Goal: Information Seeking & Learning: Learn about a topic

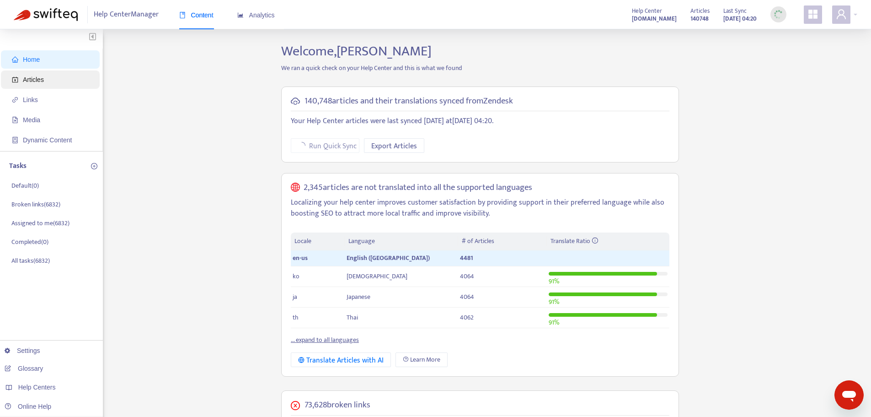
click at [32, 81] on span "Articles" at bounding box center [33, 79] width 21 height 7
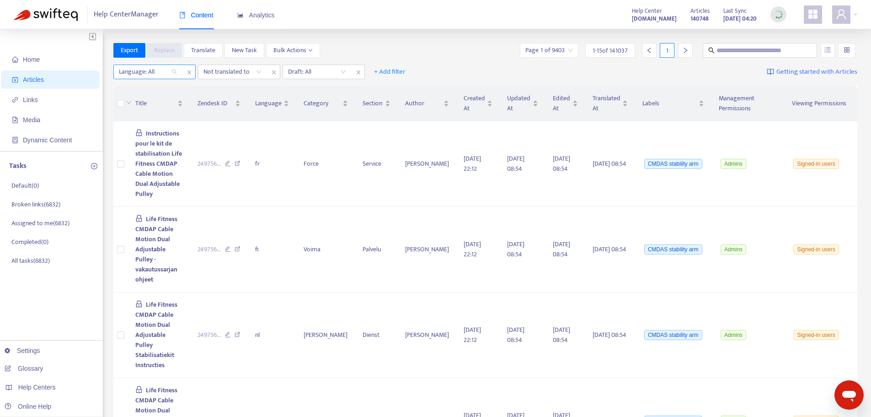
click at [175, 72] on div "Language: All" at bounding box center [148, 72] width 68 height 14
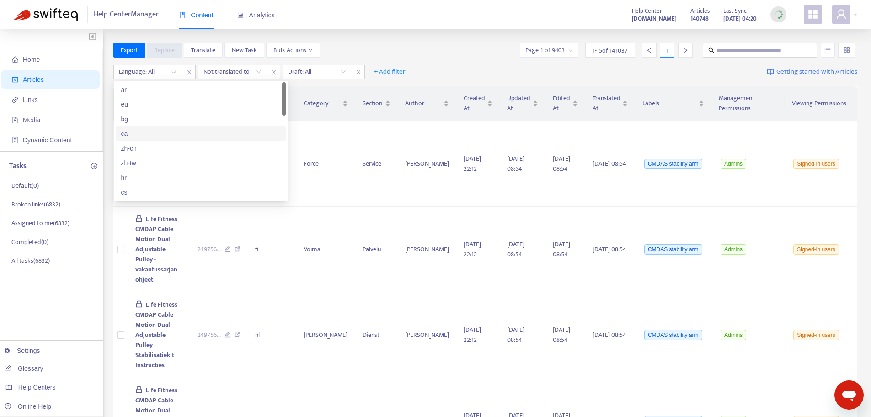
scroll to position [46, 0]
click at [123, 150] on div "cs" at bounding box center [200, 146] width 159 height 10
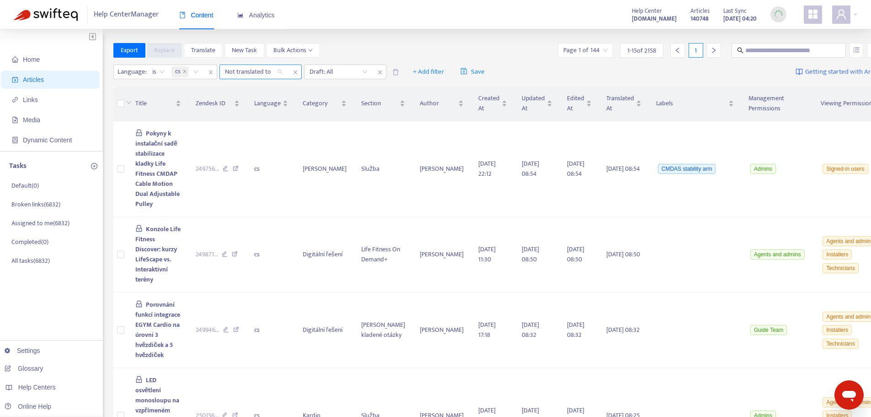
click at [279, 70] on div "Not translated to" at bounding box center [254, 72] width 68 height 14
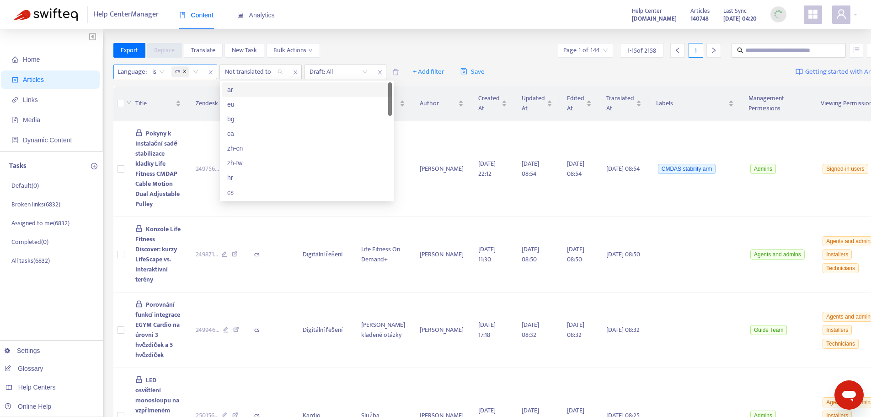
click at [184, 72] on icon "close" at bounding box center [184, 71] width 3 height 3
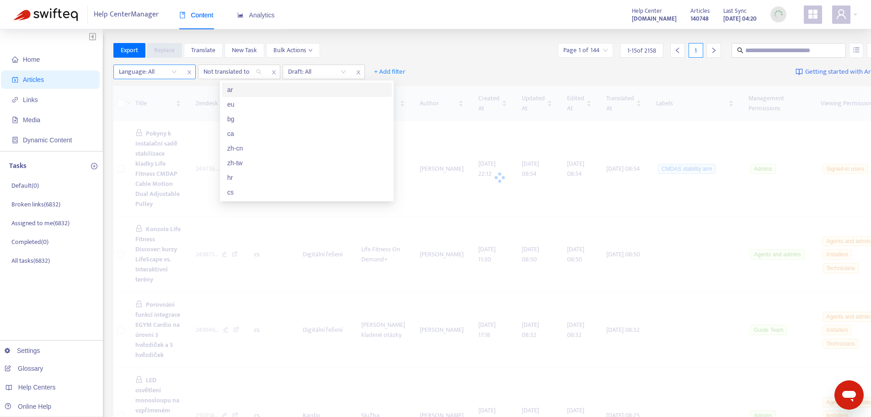
click at [175, 70] on div "Language: All" at bounding box center [148, 72] width 68 height 14
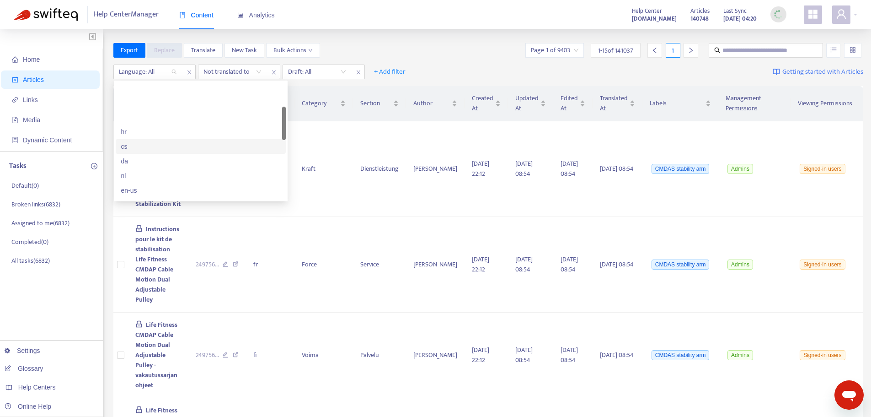
scroll to position [91, 0]
click at [132, 145] on div "en-us" at bounding box center [200, 144] width 159 height 10
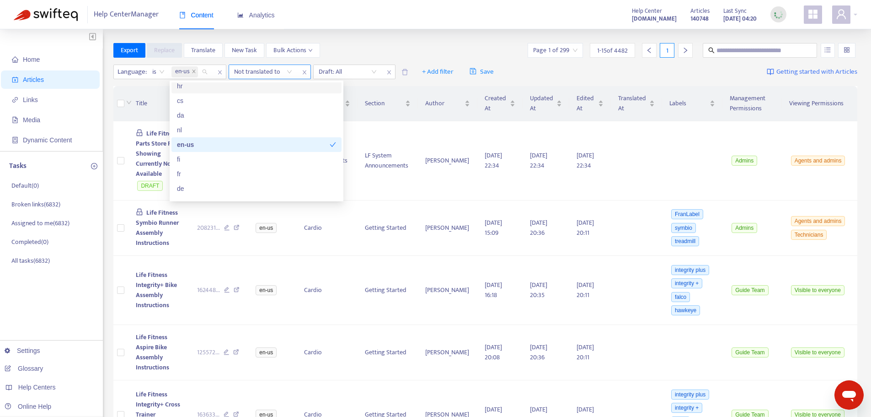
click at [287, 71] on div "Not translated to" at bounding box center [263, 72] width 68 height 14
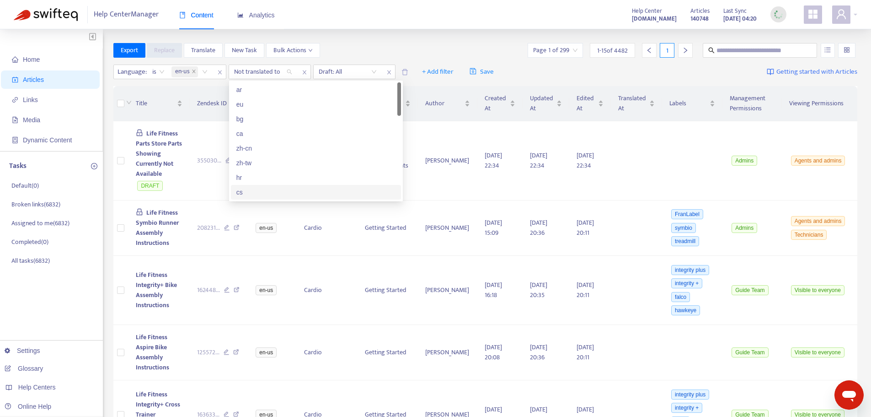
click at [240, 194] on div "cs" at bounding box center [315, 192] width 159 height 10
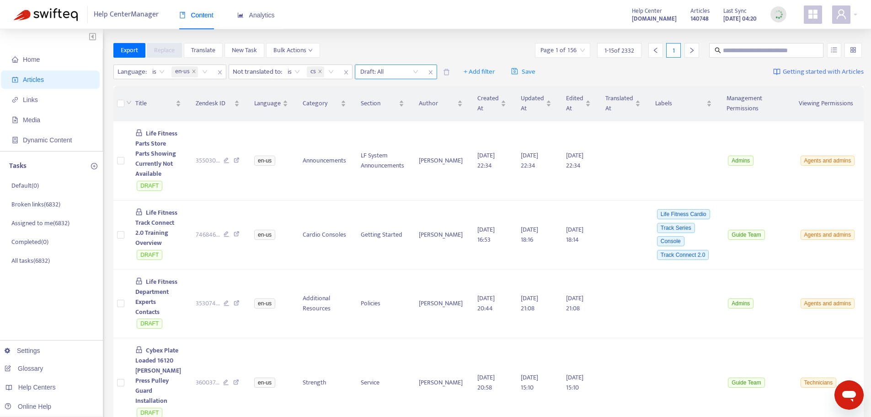
click at [418, 71] on input "search" at bounding box center [389, 72] width 58 height 14
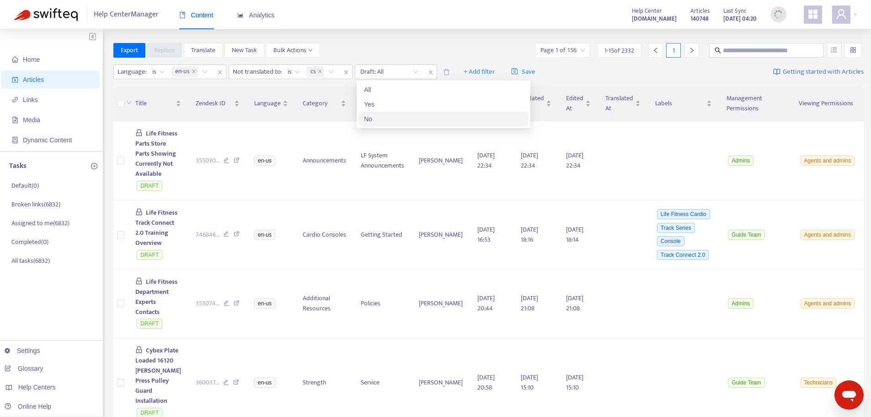
click at [366, 119] on div "No" at bounding box center [443, 119] width 159 height 10
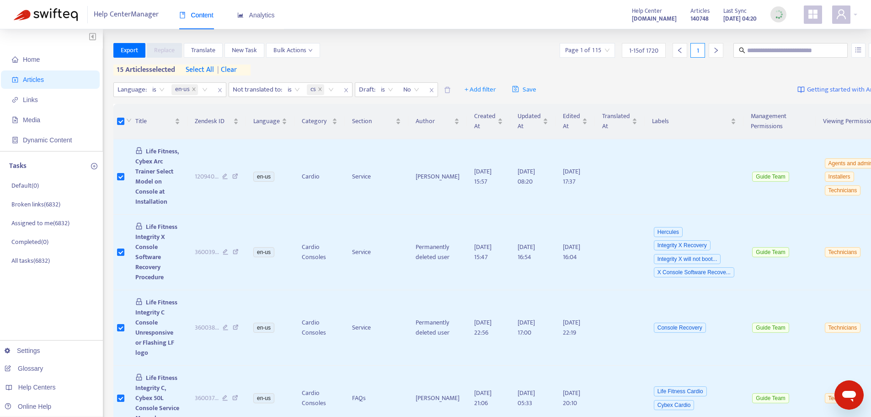
click at [713, 49] on icon "right" at bounding box center [716, 50] width 6 height 6
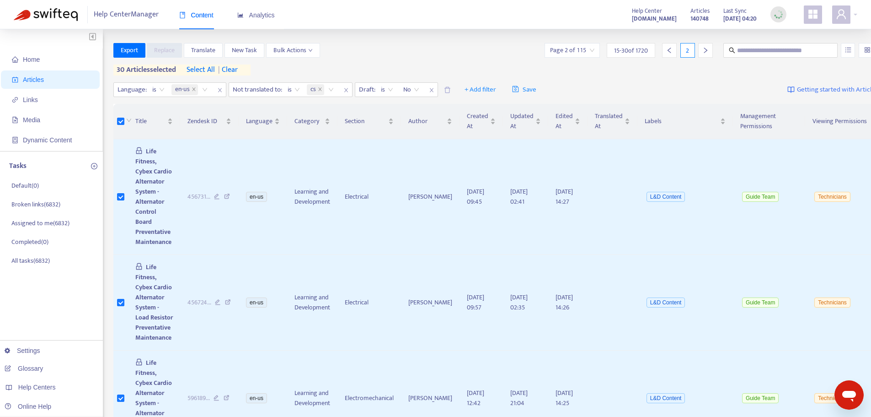
click at [698, 49] on div at bounding box center [705, 50] width 15 height 15
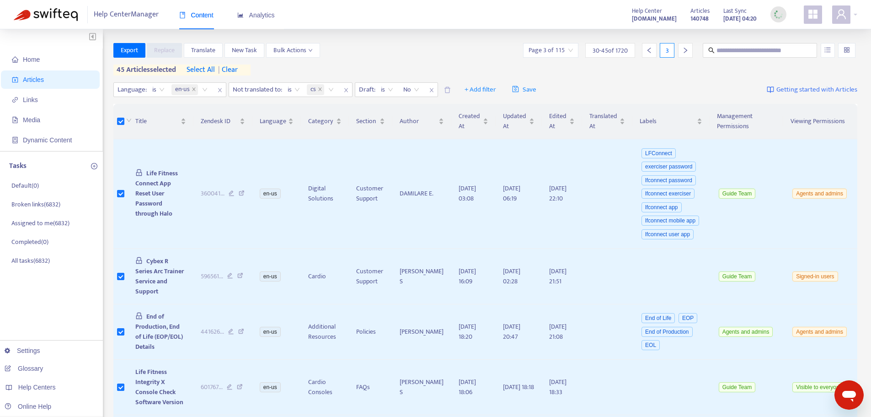
click at [684, 51] on icon "right" at bounding box center [685, 50] width 6 height 6
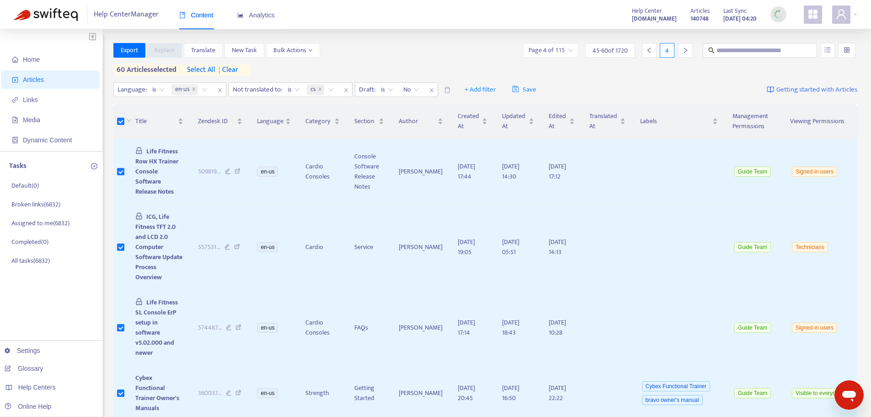
click at [684, 50] on icon "right" at bounding box center [685, 50] width 6 height 6
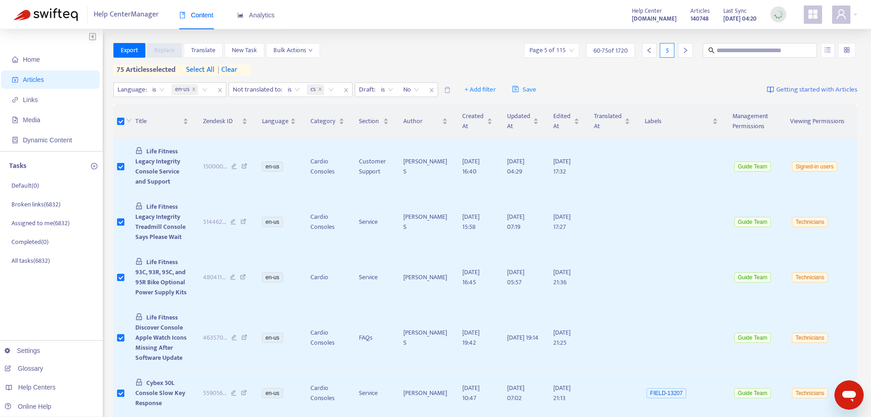
click at [683, 49] on icon "right" at bounding box center [685, 50] width 6 height 6
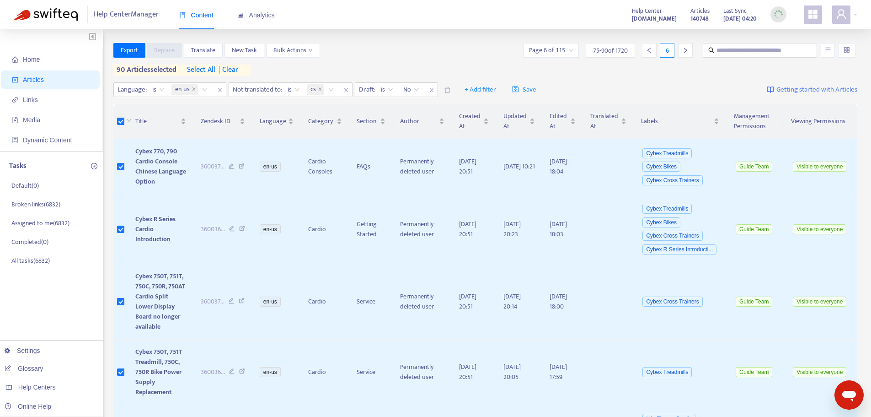
click at [688, 53] on icon "right" at bounding box center [685, 50] width 6 height 6
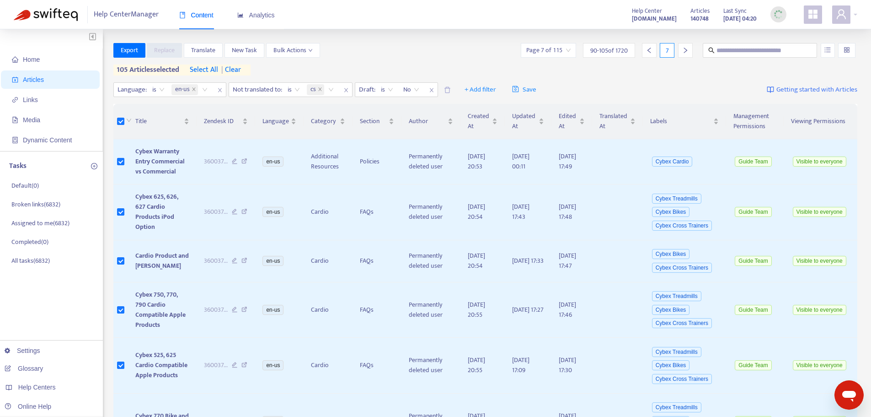
click at [686, 50] on icon "right" at bounding box center [685, 50] width 6 height 6
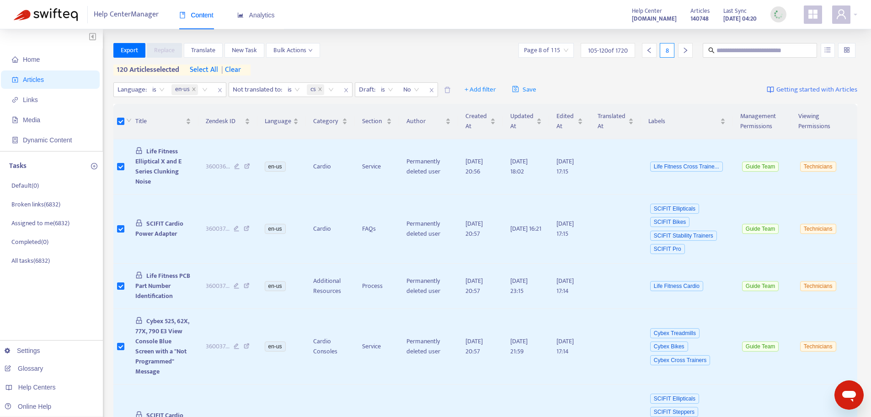
click at [682, 50] on icon "right" at bounding box center [685, 50] width 6 height 6
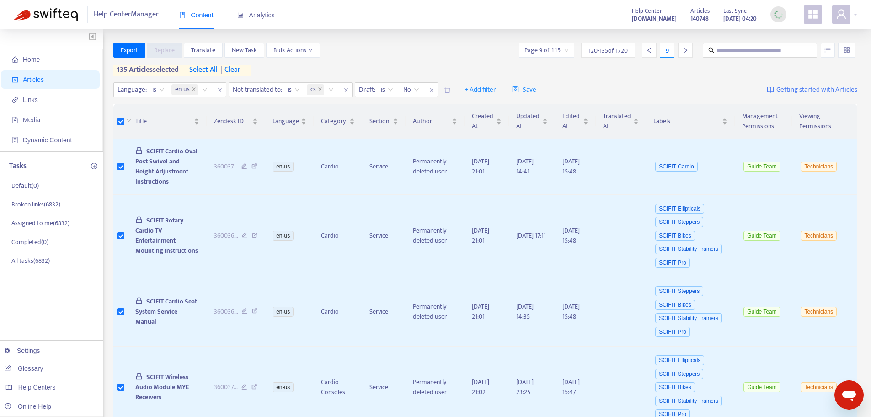
click at [689, 51] on div at bounding box center [685, 50] width 15 height 15
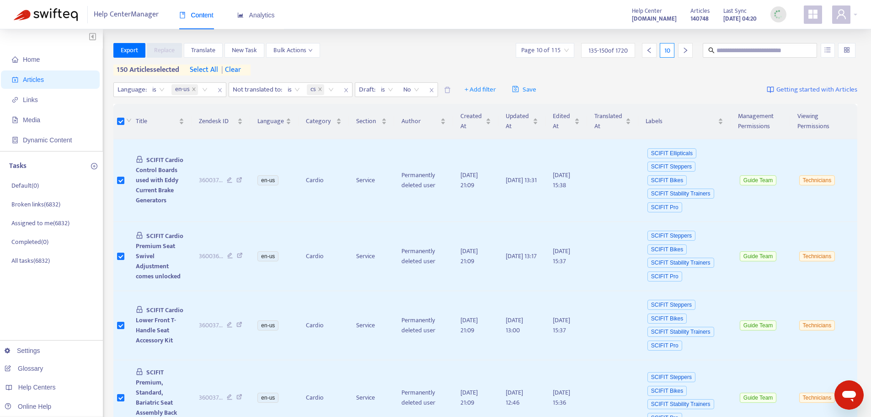
click at [686, 53] on icon "right" at bounding box center [685, 50] width 6 height 6
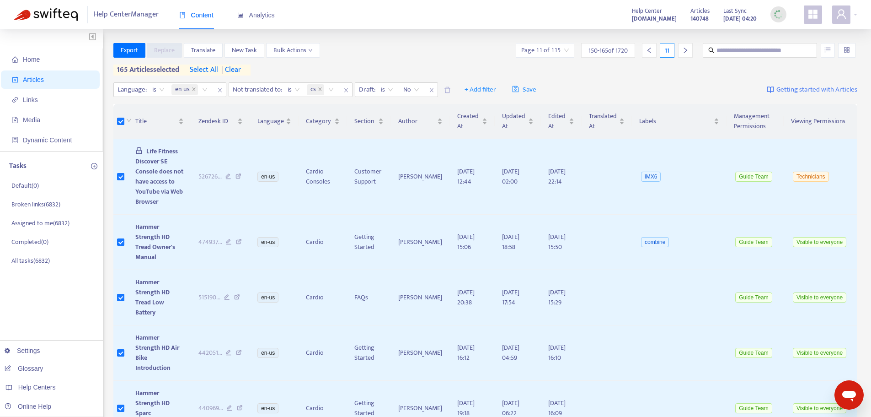
click at [684, 52] on icon "right" at bounding box center [685, 50] width 6 height 6
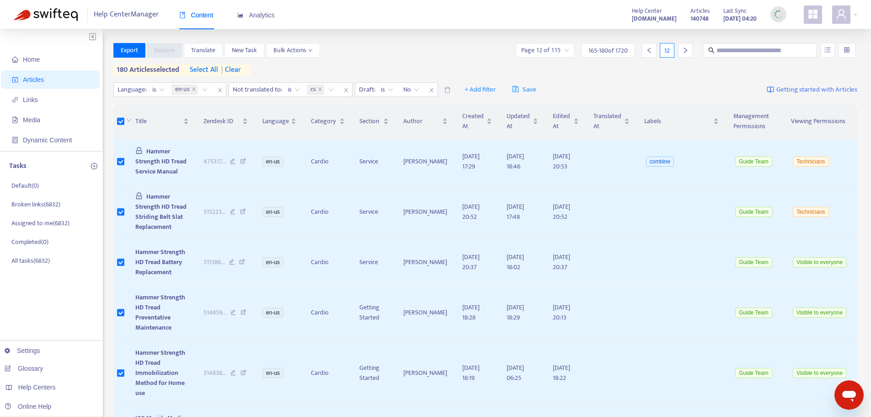
click at [686, 50] on icon "right" at bounding box center [685, 50] width 3 height 5
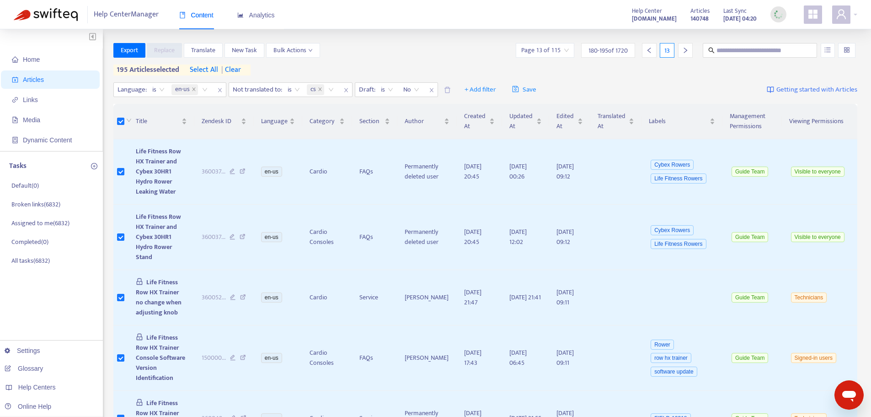
click at [686, 51] on icon "right" at bounding box center [685, 50] width 3 height 5
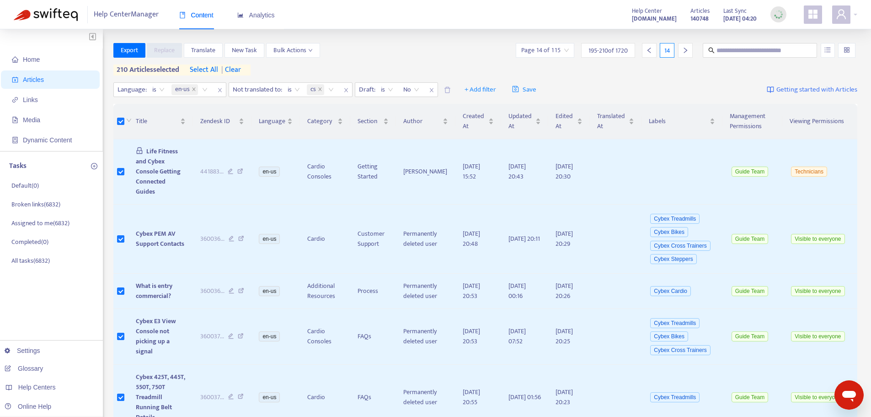
click at [687, 51] on icon "right" at bounding box center [685, 50] width 6 height 6
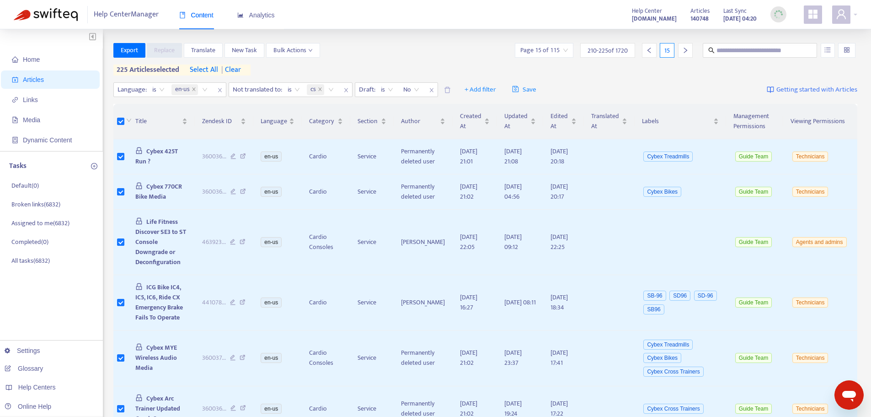
click at [685, 51] on icon "right" at bounding box center [685, 50] width 6 height 6
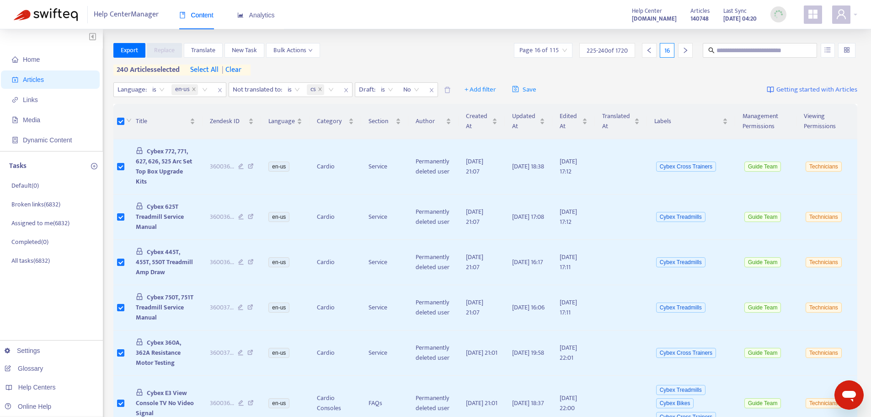
drag, startPoint x: 689, startPoint y: 53, endPoint x: 524, endPoint y: 74, distance: 166.4
click at [688, 53] on div at bounding box center [685, 50] width 15 height 15
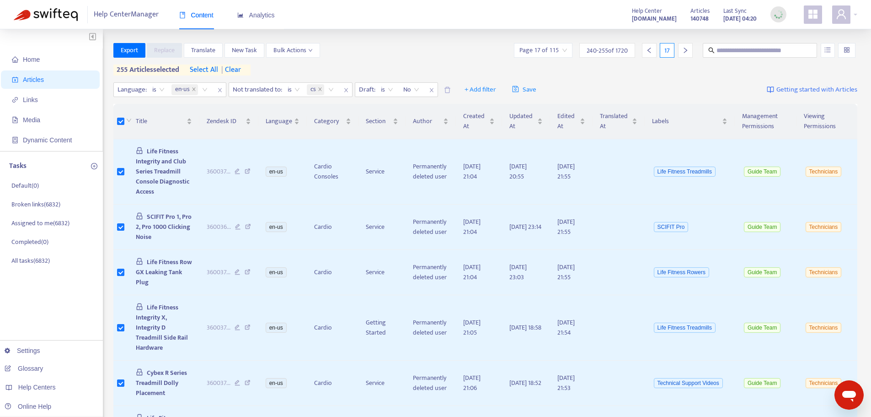
click at [684, 48] on icon "right" at bounding box center [685, 50] width 6 height 6
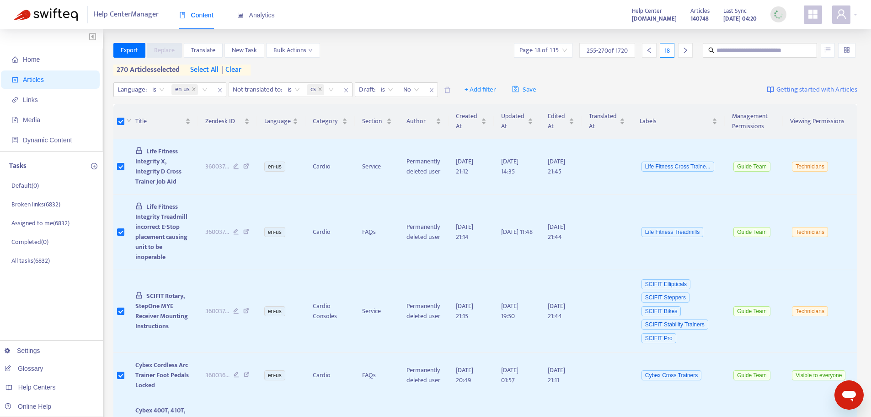
click at [688, 51] on icon "right" at bounding box center [685, 50] width 6 height 6
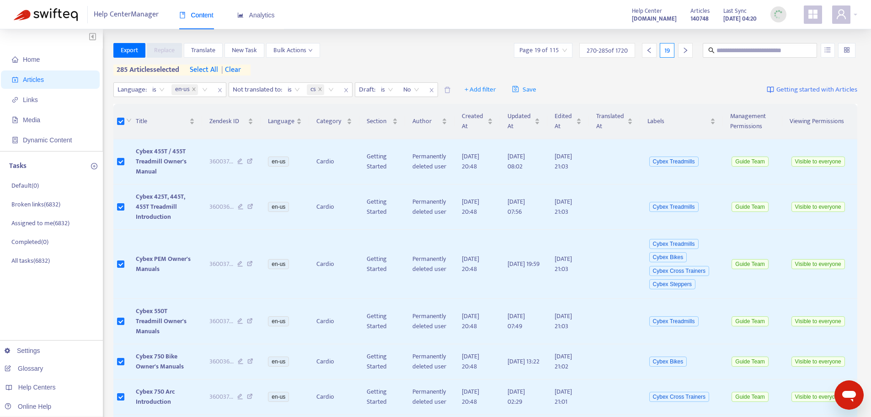
click at [686, 52] on icon "right" at bounding box center [685, 50] width 3 height 5
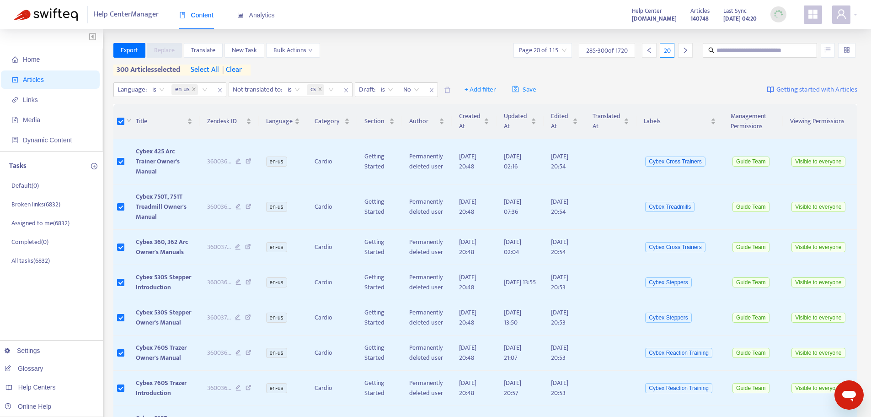
click at [681, 53] on div at bounding box center [685, 50] width 15 height 15
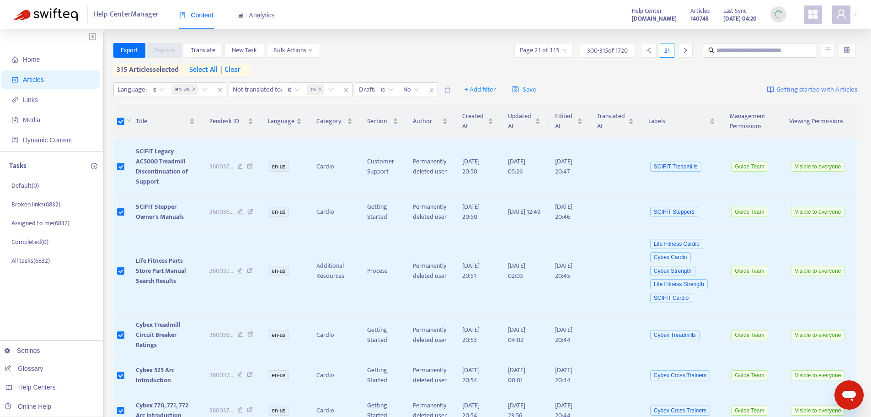
click at [683, 54] on div at bounding box center [685, 50] width 15 height 15
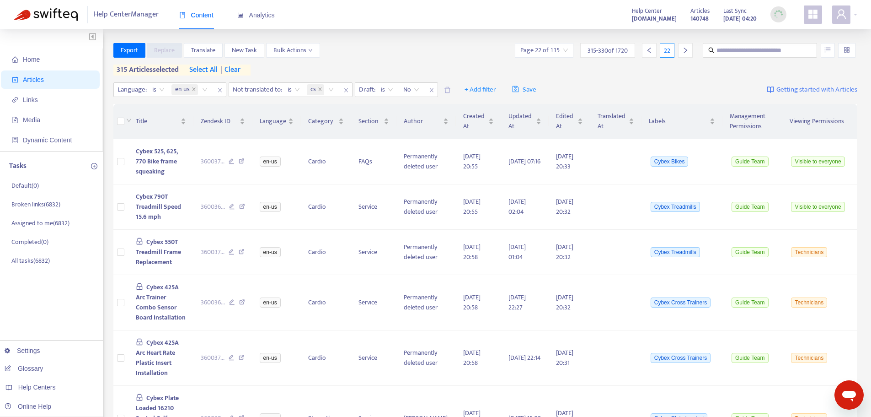
click at [124, 122] on div at bounding box center [120, 121] width 7 height 10
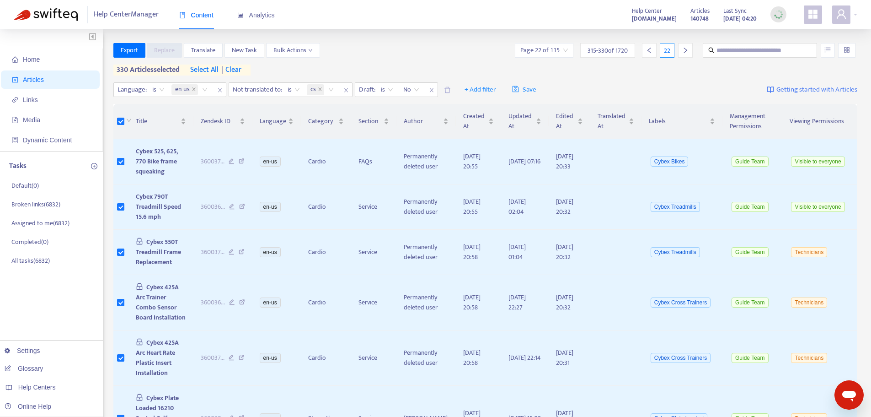
click at [682, 49] on icon "right" at bounding box center [685, 50] width 6 height 6
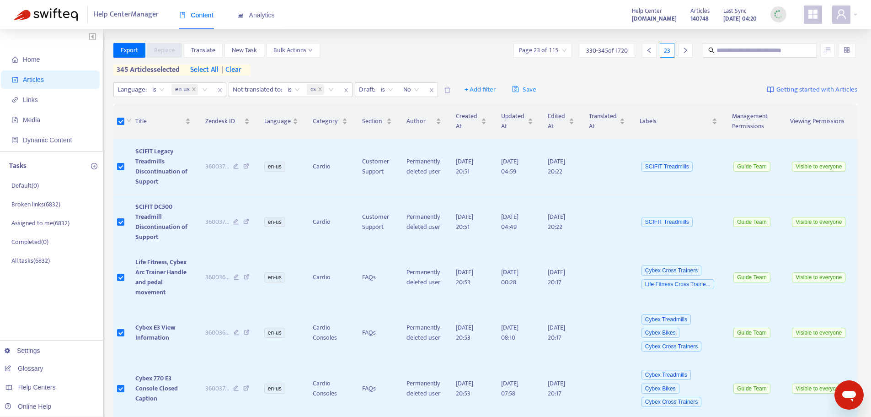
click at [689, 55] on div at bounding box center [685, 50] width 15 height 15
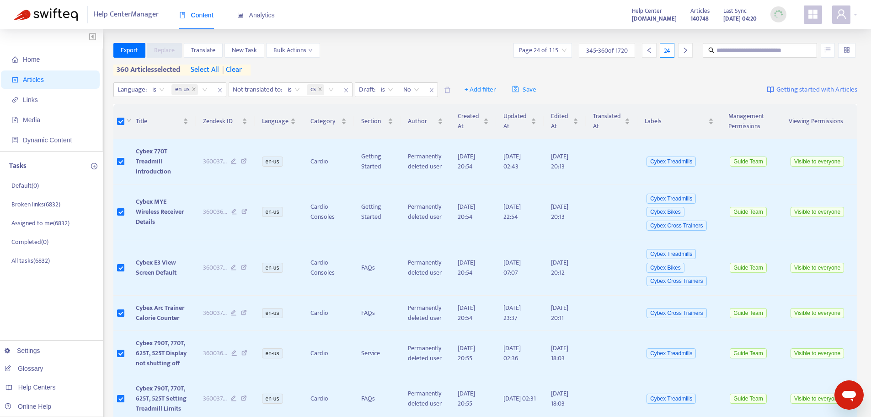
click at [683, 54] on div at bounding box center [685, 50] width 15 height 15
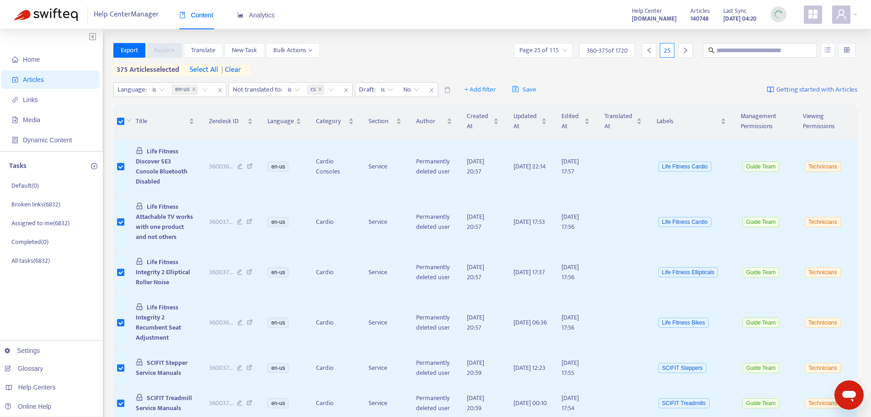
click at [688, 52] on icon "right" at bounding box center [685, 50] width 6 height 6
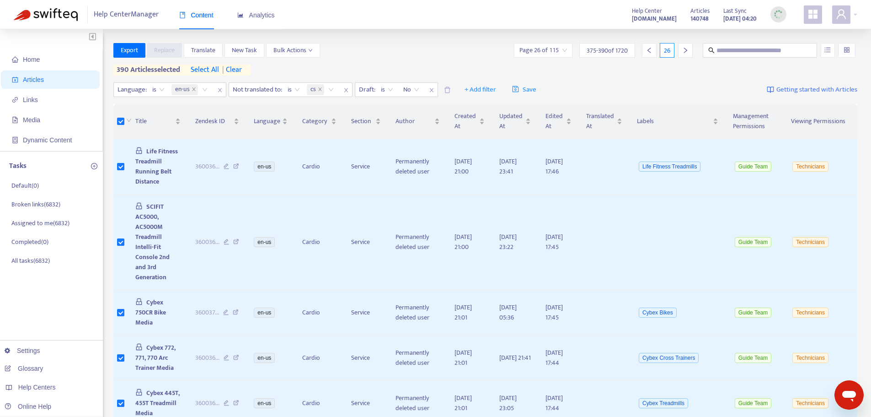
click at [682, 54] on div at bounding box center [685, 50] width 15 height 15
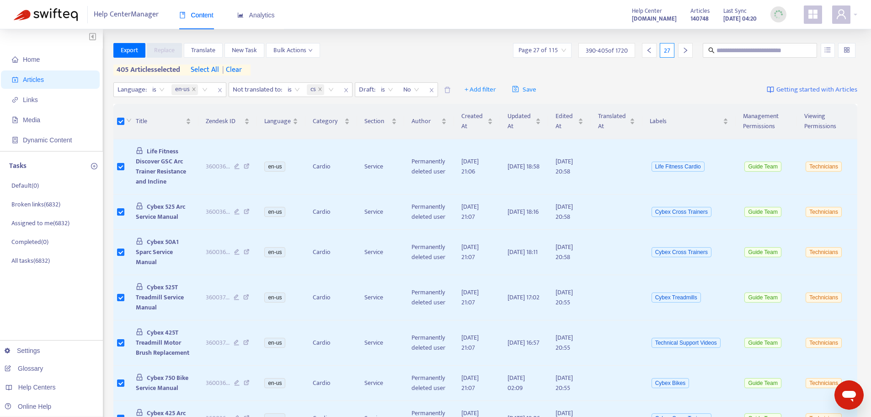
click at [687, 48] on icon "right" at bounding box center [685, 50] width 6 height 6
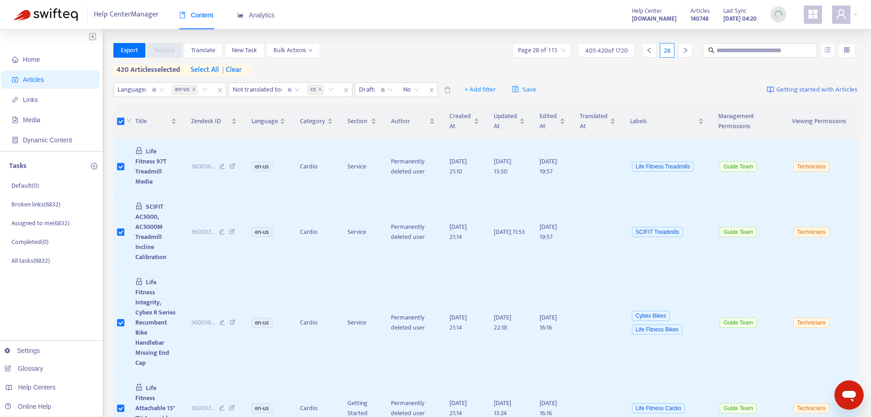
click at [683, 52] on icon "right" at bounding box center [685, 50] width 6 height 6
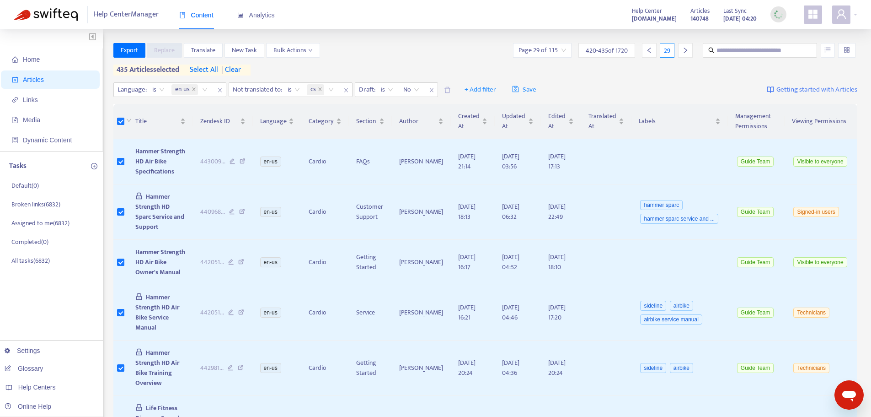
click at [686, 50] on icon "right" at bounding box center [685, 50] width 6 height 6
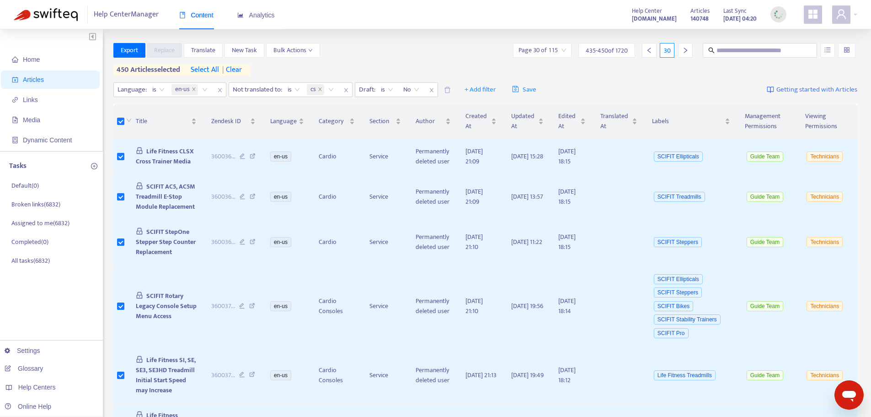
click at [683, 57] on div at bounding box center [685, 50] width 15 height 15
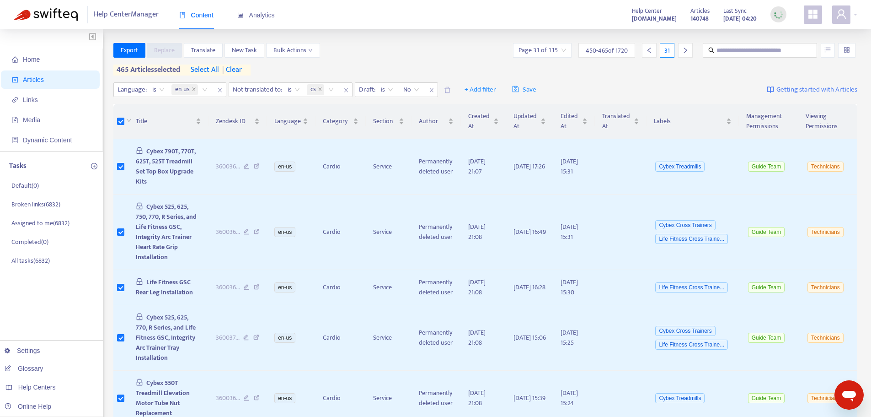
click at [685, 49] on icon "right" at bounding box center [685, 50] width 6 height 6
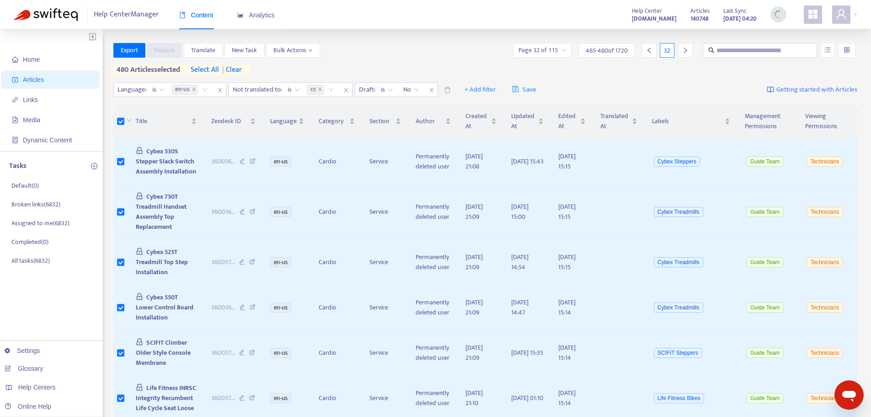
click at [681, 50] on div at bounding box center [685, 50] width 15 height 15
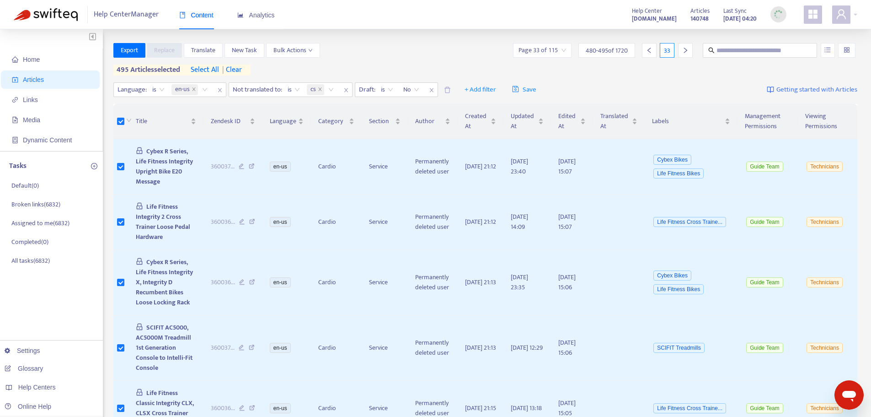
click at [683, 55] on div at bounding box center [685, 50] width 15 height 15
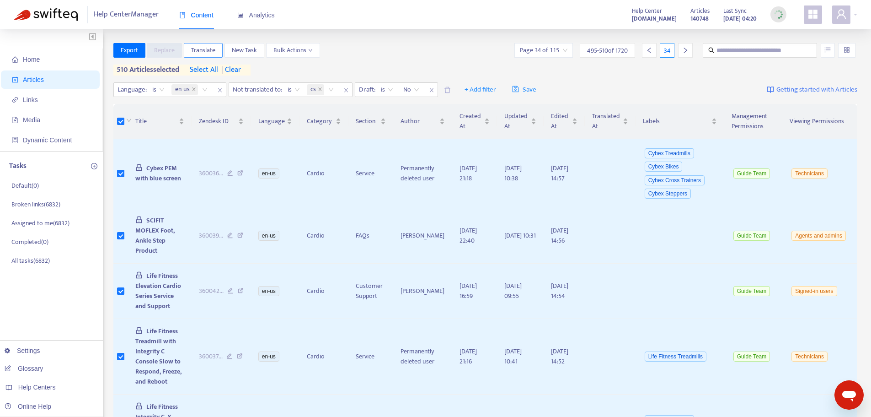
click at [207, 51] on span "Translate" at bounding box center [203, 50] width 24 height 10
click at [208, 51] on span "Translate" at bounding box center [203, 50] width 24 height 10
click at [262, 19] on span "Analytics" at bounding box center [256, 14] width 38 height 7
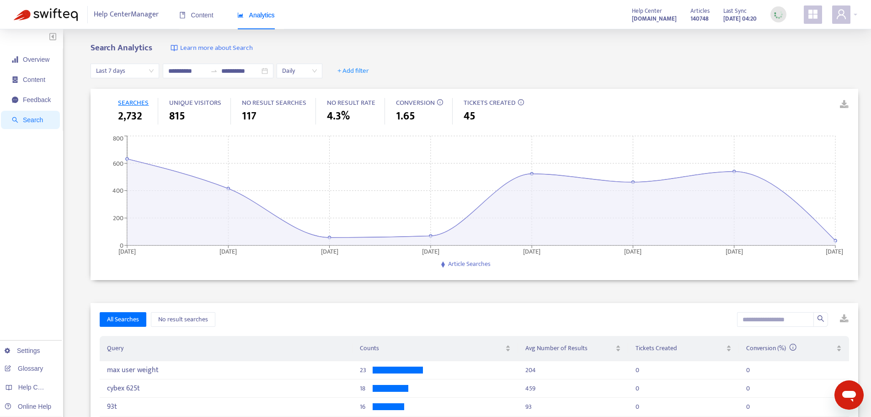
click at [147, 70] on span "Last 7 days" at bounding box center [125, 71] width 58 height 14
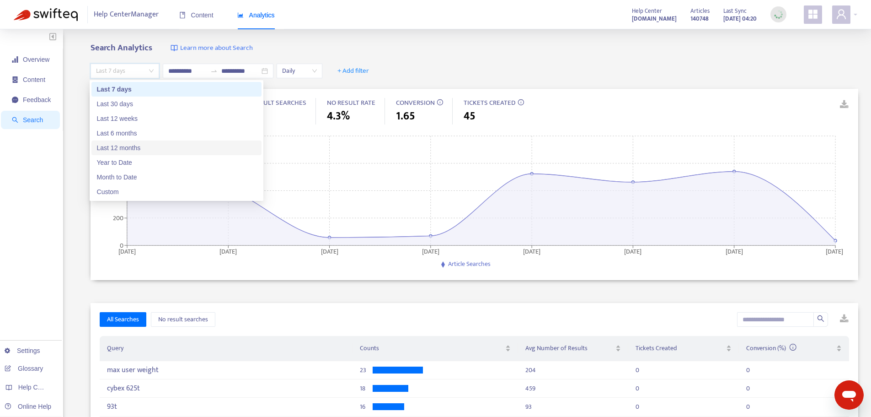
click at [116, 150] on div "Last 12 months" at bounding box center [176, 148] width 159 height 10
type input "**********"
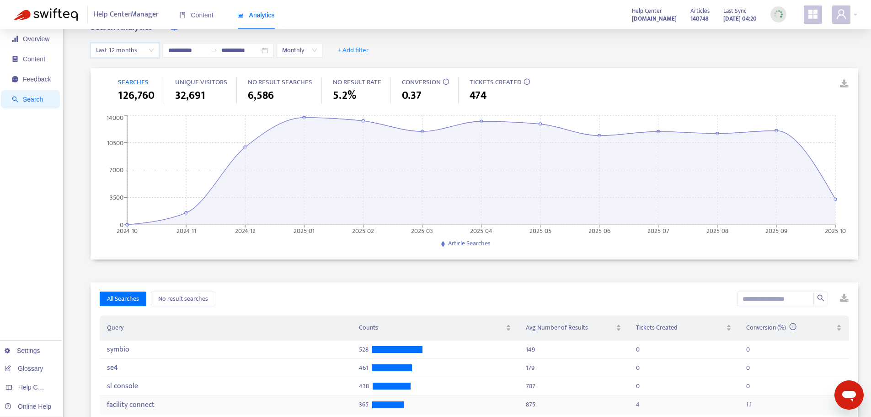
scroll to position [0, 0]
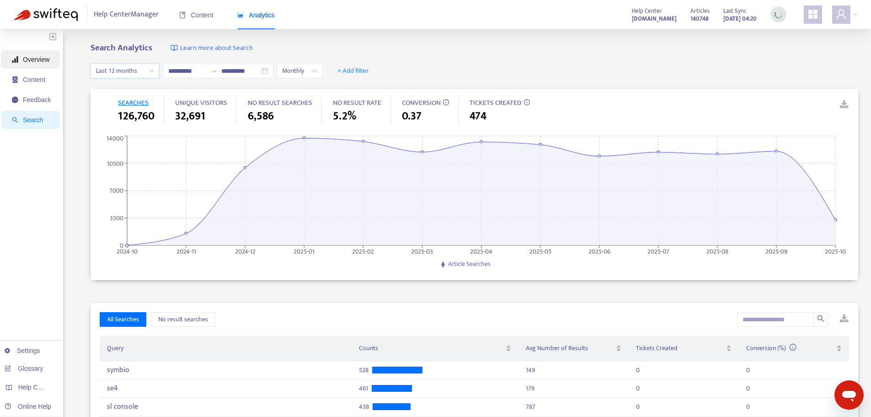
click at [38, 62] on span "Overview" at bounding box center [36, 59] width 27 height 7
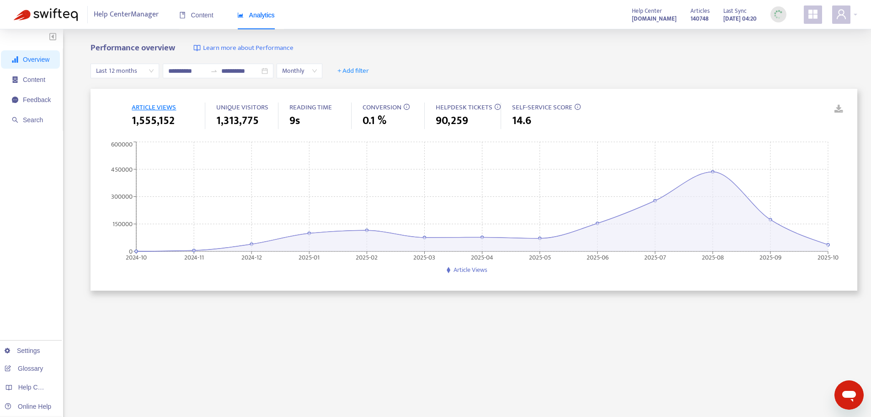
click at [161, 107] on span "ARTICLE VIEWS" at bounding box center [154, 107] width 44 height 11
click at [42, 80] on span "Content" at bounding box center [34, 79] width 22 height 7
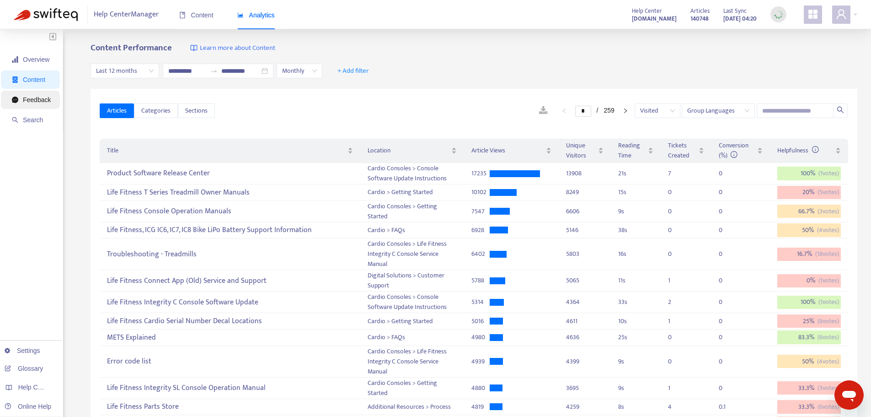
click at [29, 99] on span "Feedback" at bounding box center [37, 99] width 28 height 7
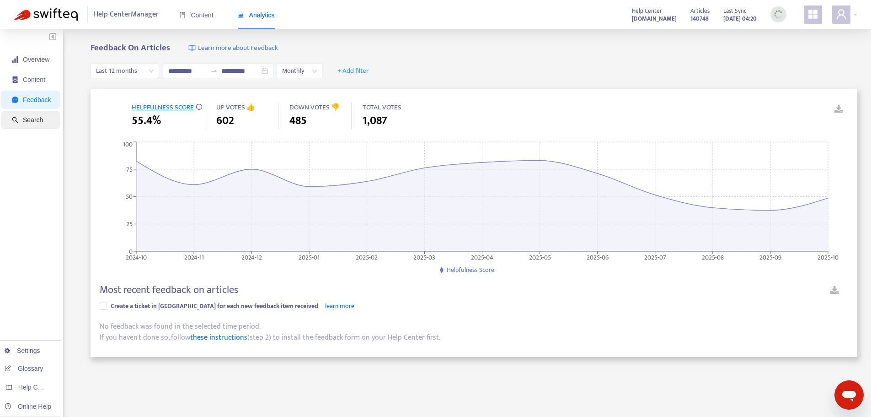
click at [38, 122] on span "Search" at bounding box center [33, 119] width 20 height 7
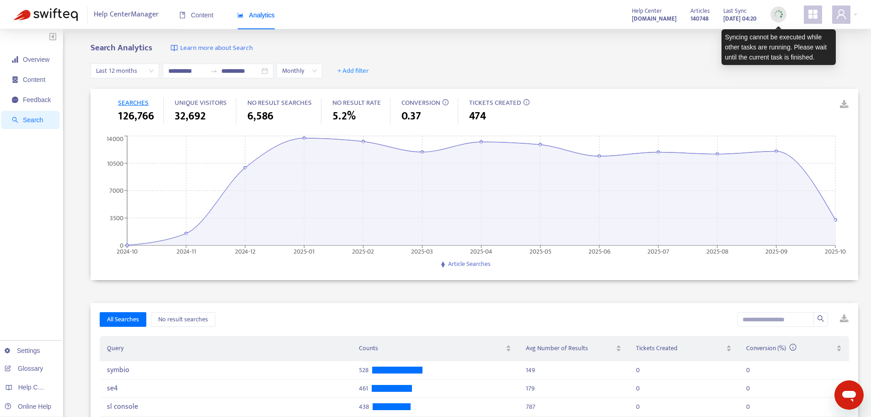
click at [782, 18] on img at bounding box center [778, 14] width 11 height 11
click at [780, 13] on img at bounding box center [778, 14] width 11 height 11
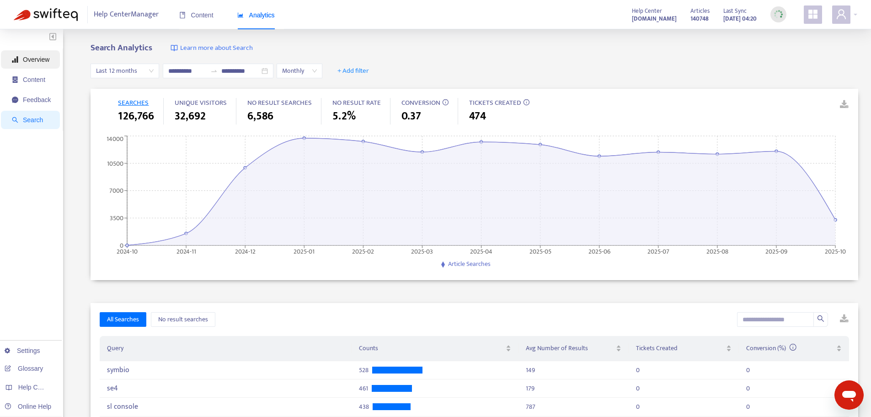
click at [33, 60] on span "Overview" at bounding box center [36, 59] width 27 height 7
